Goal: Information Seeking & Learning: Learn about a topic

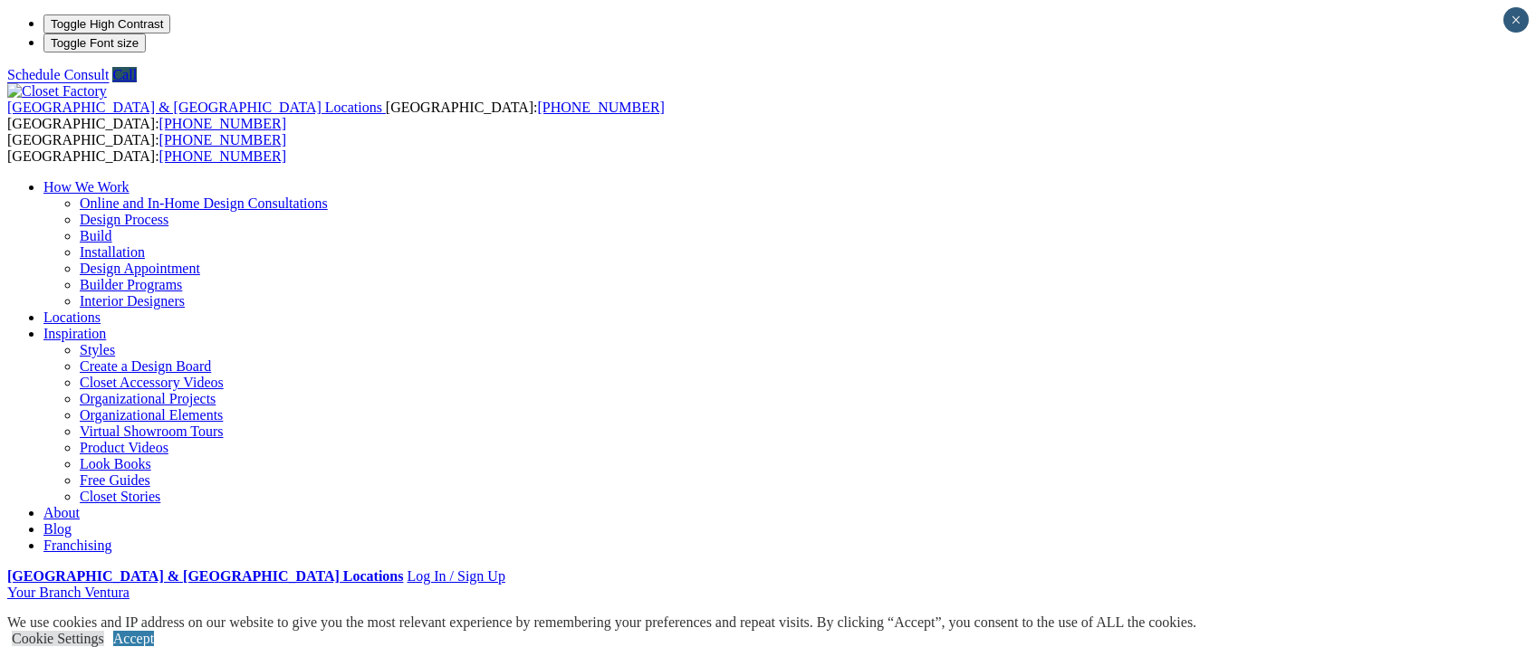
click at [224, 424] on link "Virtual Showroom Tours" at bounding box center [152, 431] width 144 height 15
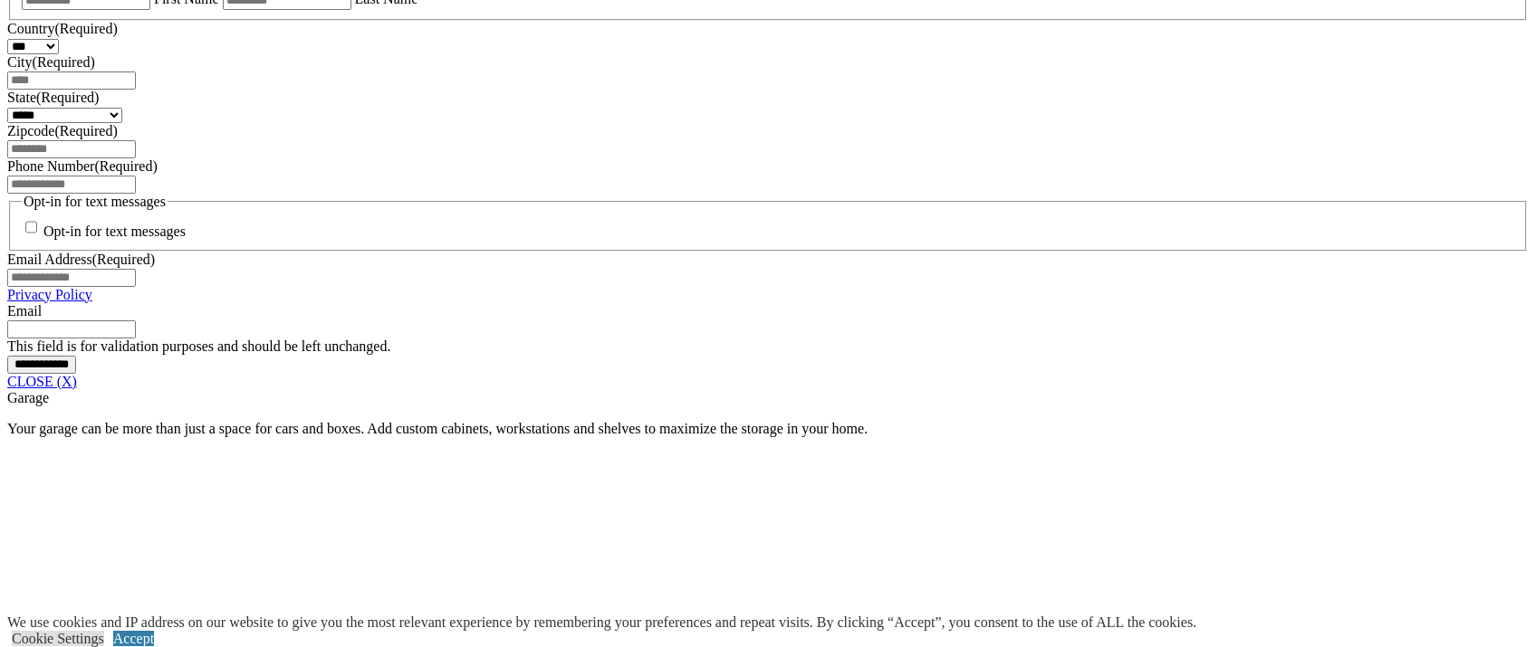
scroll to position [1308, 0]
